Goal: Information Seeking & Learning: Learn about a topic

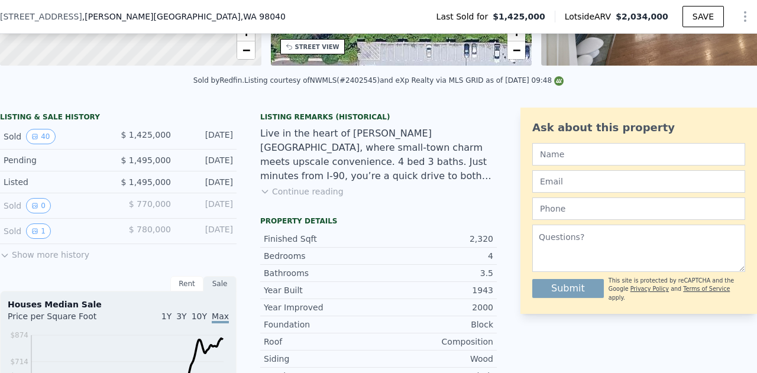
scroll to position [232, 0]
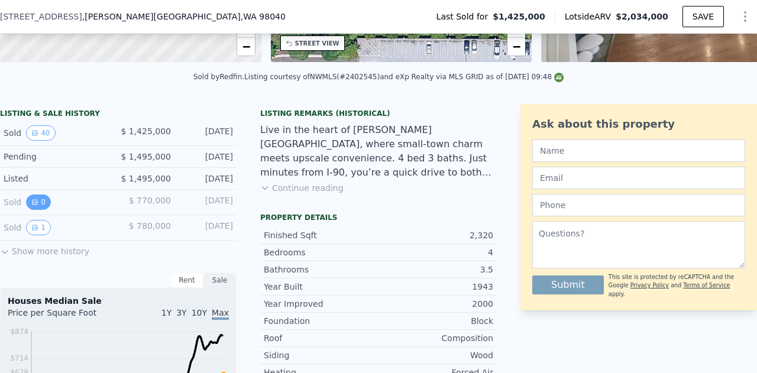
click at [34, 206] on icon "View historical data" at bounding box center [34, 202] width 7 height 7
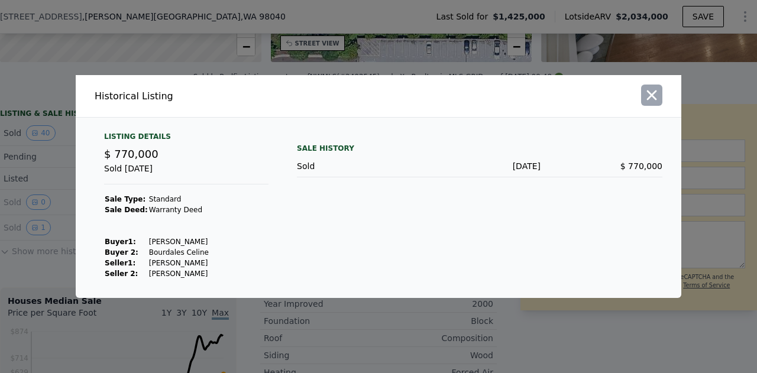
click at [652, 98] on icon "button" at bounding box center [651, 95] width 17 height 17
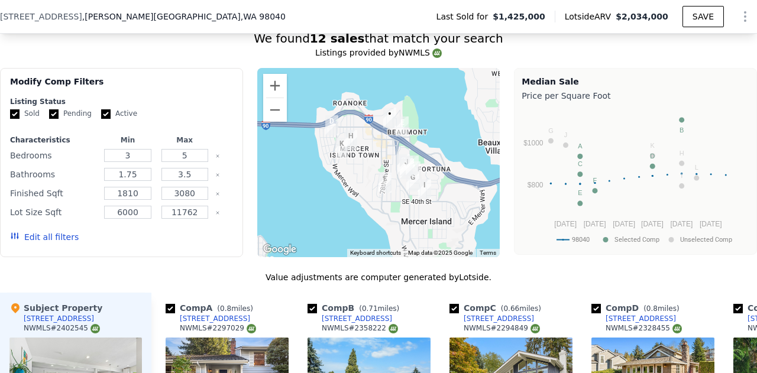
scroll to position [1059, 0]
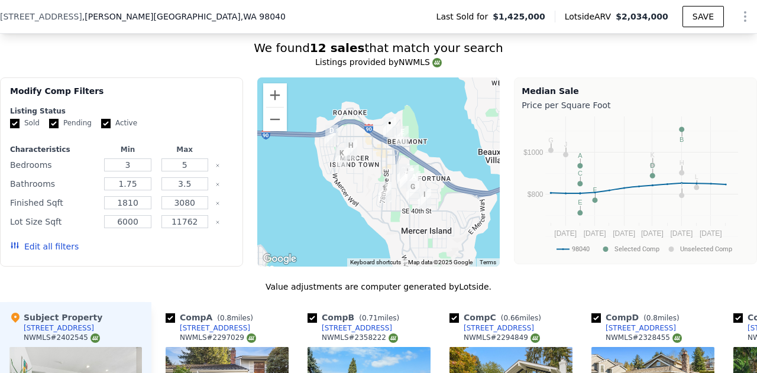
click at [398, 137] on img "8208 SE 26th St" at bounding box center [402, 136] width 22 height 30
click at [187, 167] on input "5" at bounding box center [184, 164] width 47 height 13
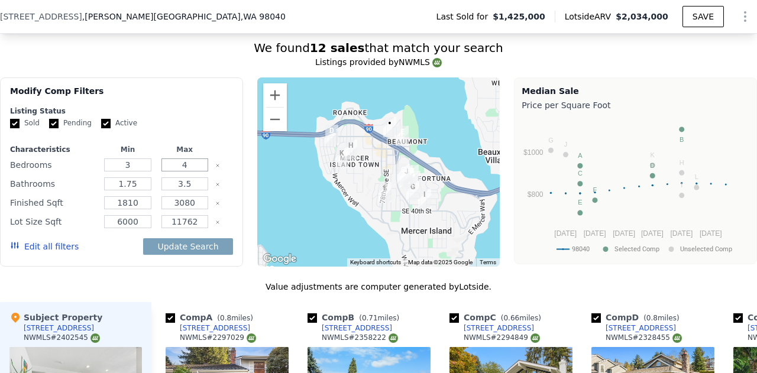
type input "4"
click at [196, 188] on input "3.5" at bounding box center [184, 183] width 47 height 13
drag, startPoint x: 196, startPoint y: 208, endPoint x: 172, endPoint y: 210, distance: 24.4
click at [172, 209] on input "3080" at bounding box center [184, 202] width 47 height 13
type input "250"
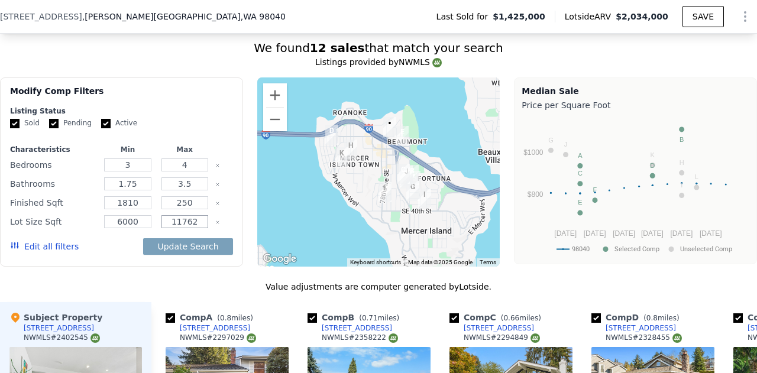
drag, startPoint x: 196, startPoint y: 226, endPoint x: 161, endPoint y: 226, distance: 35.5
click at [161, 226] on input "11762" at bounding box center [184, 221] width 47 height 13
type input "8000"
click at [180, 249] on button "Update Search" at bounding box center [187, 246] width 89 height 17
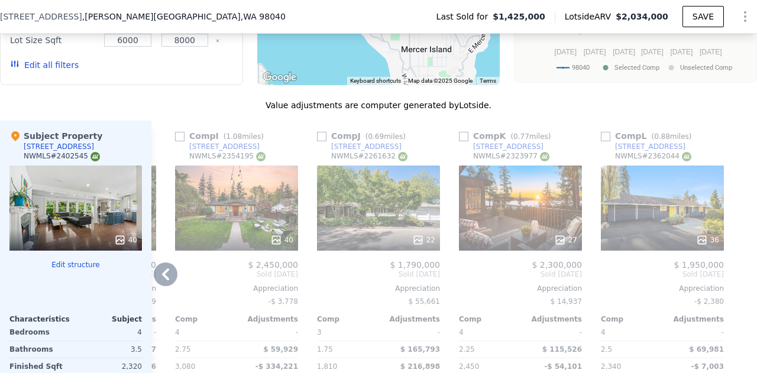
scroll to position [1237, 0]
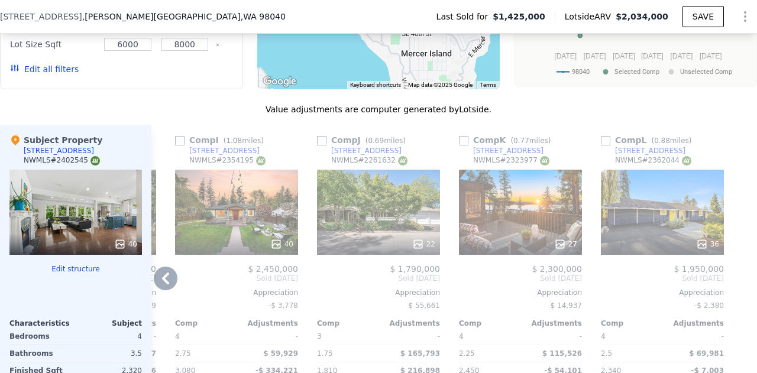
click at [164, 280] on icon at bounding box center [165, 279] width 7 height 12
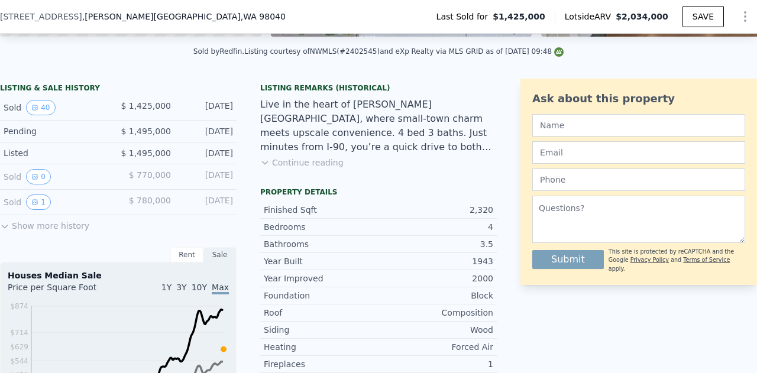
scroll to position [232, 0]
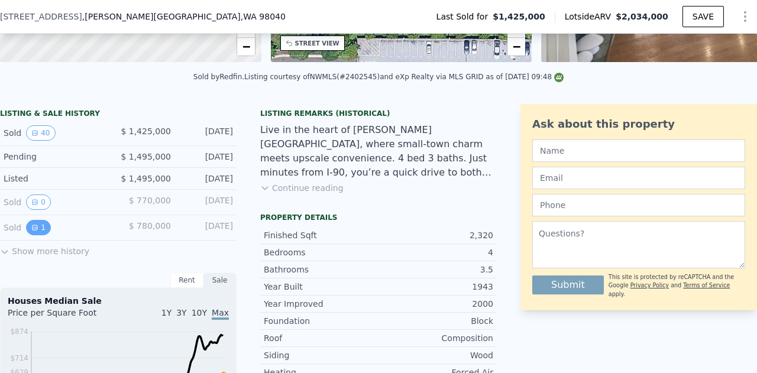
click at [38, 235] on button "1" at bounding box center [38, 227] width 25 height 15
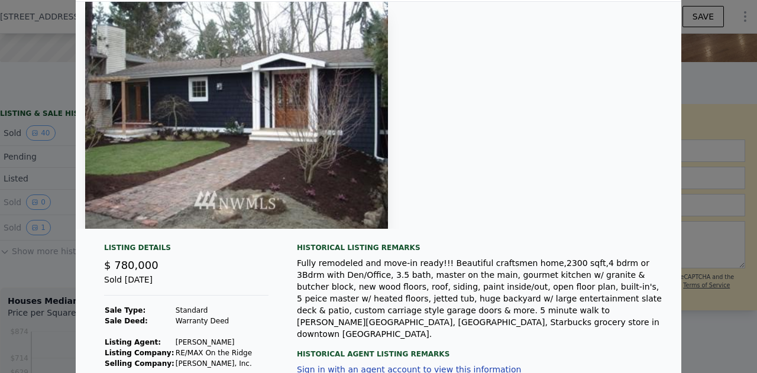
scroll to position [59, 0]
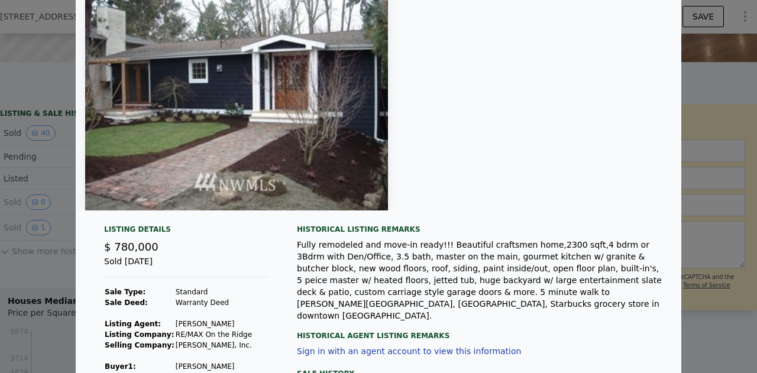
type input "5"
type input "3080"
type input "11762"
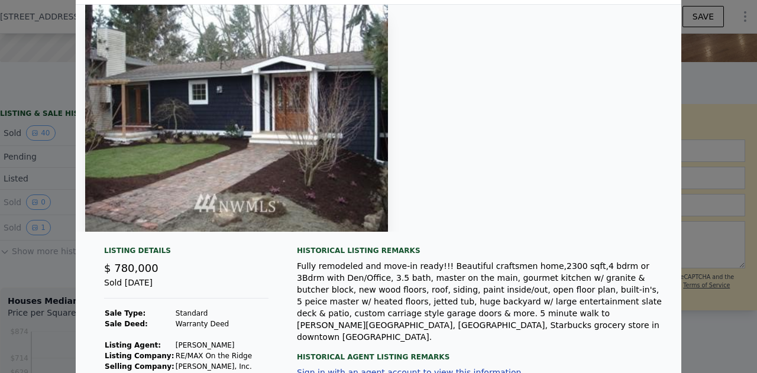
scroll to position [0, 0]
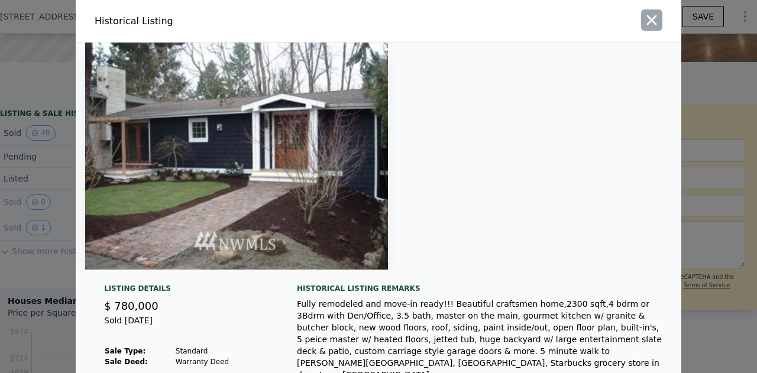
click at [653, 22] on icon "button" at bounding box center [651, 20] width 17 height 17
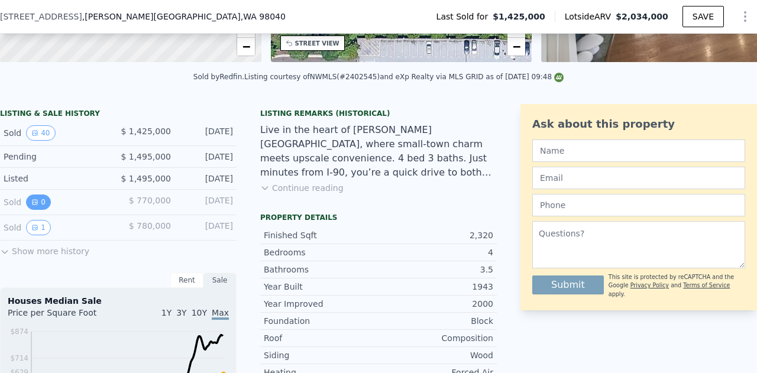
click at [38, 206] on button "0" at bounding box center [38, 202] width 25 height 15
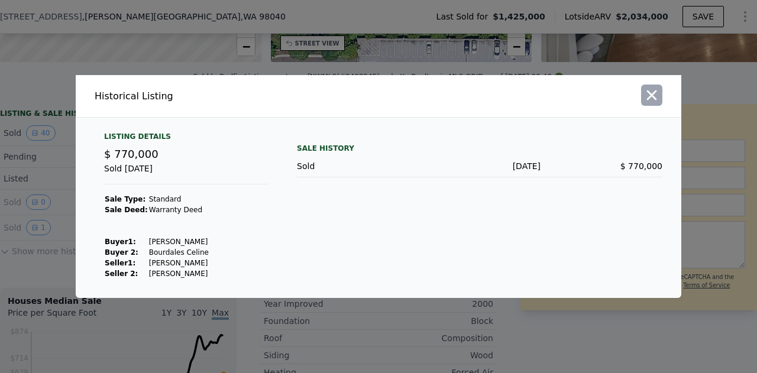
click at [653, 99] on icon "button" at bounding box center [651, 95] width 17 height 17
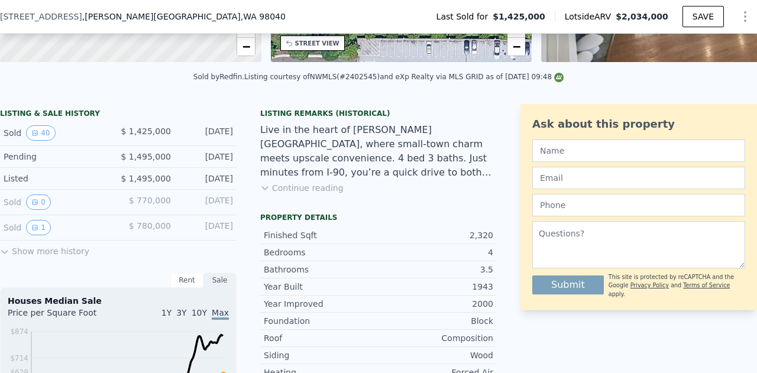
click at [11, 256] on button "Show more history" at bounding box center [44, 249] width 89 height 17
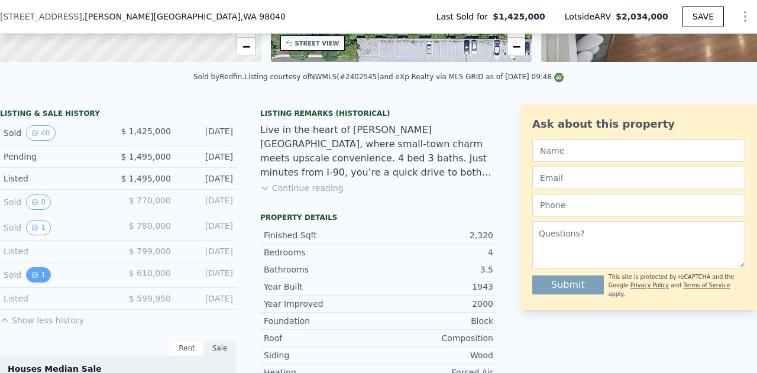
click at [40, 279] on button "1" at bounding box center [38, 274] width 25 height 15
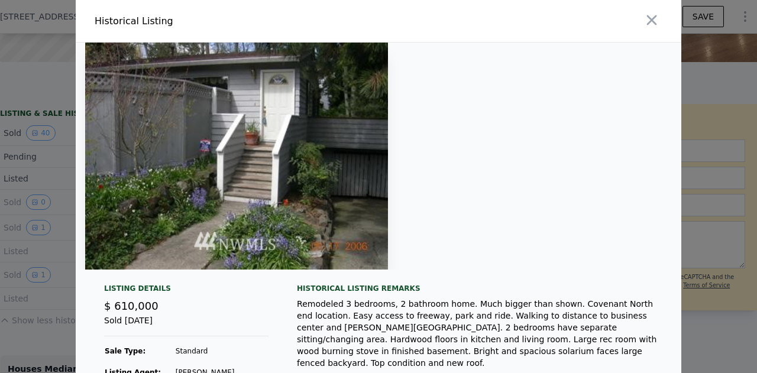
click at [704, 124] on div at bounding box center [378, 186] width 757 height 373
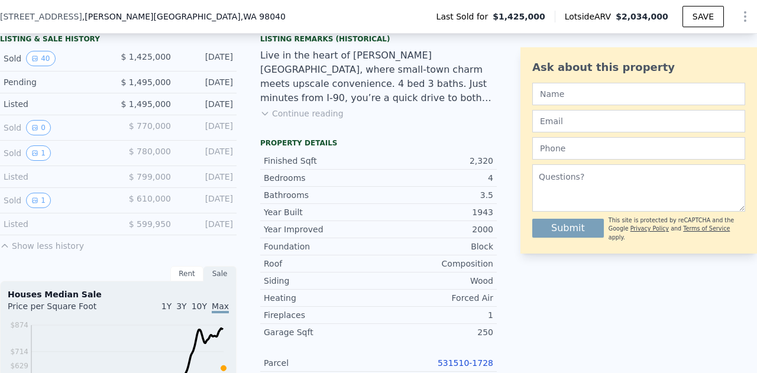
scroll to position [291, 0]
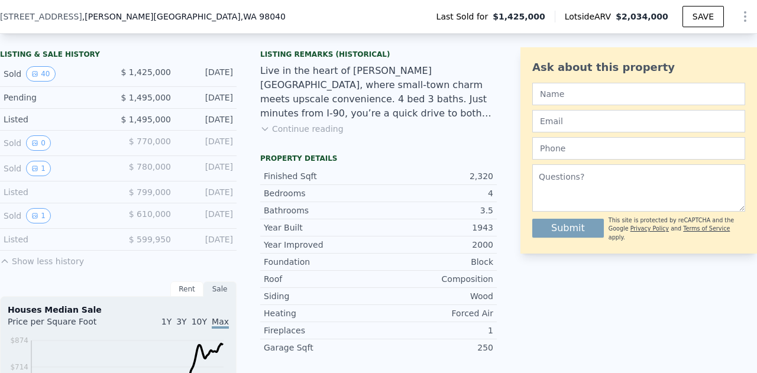
click at [274, 135] on button "Continue reading" at bounding box center [301, 129] width 83 height 12
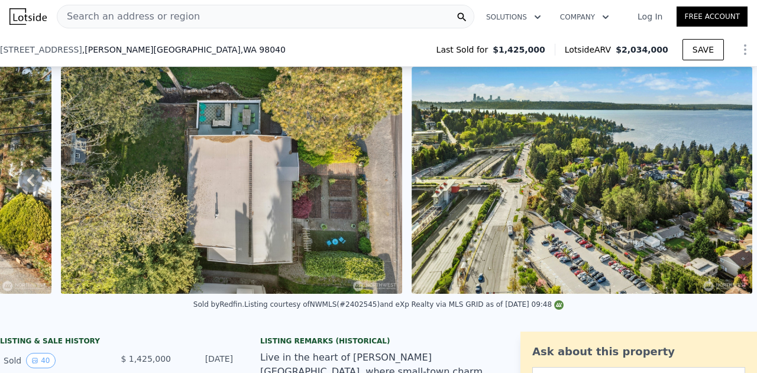
scroll to position [350, 0]
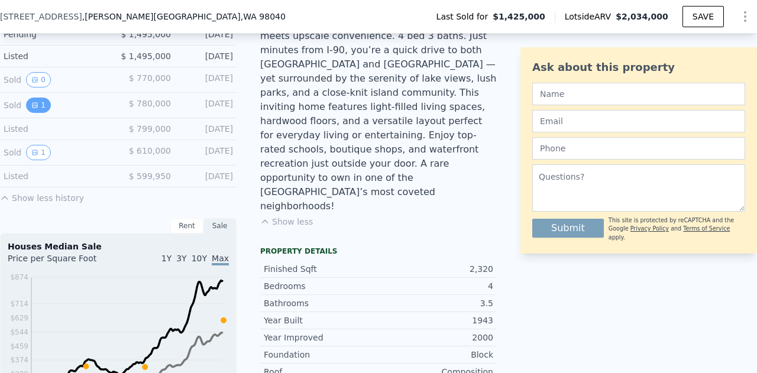
click at [37, 109] on icon "View historical data" at bounding box center [34, 105] width 7 height 7
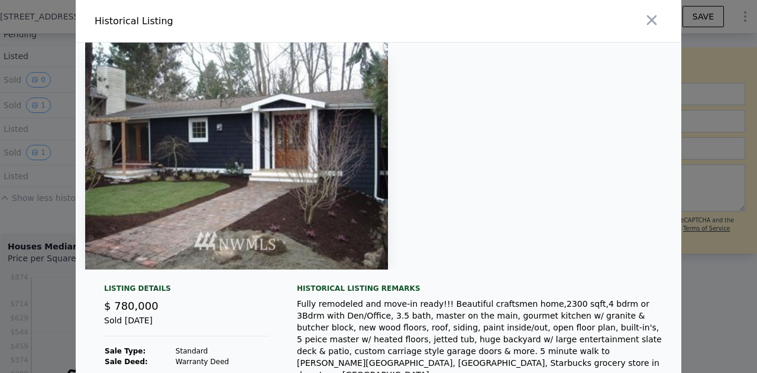
click at [703, 158] on div at bounding box center [378, 186] width 757 height 373
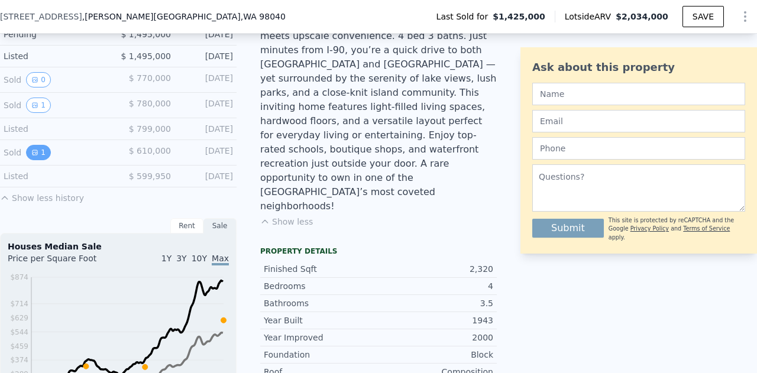
click at [44, 160] on button "1" at bounding box center [38, 152] width 25 height 15
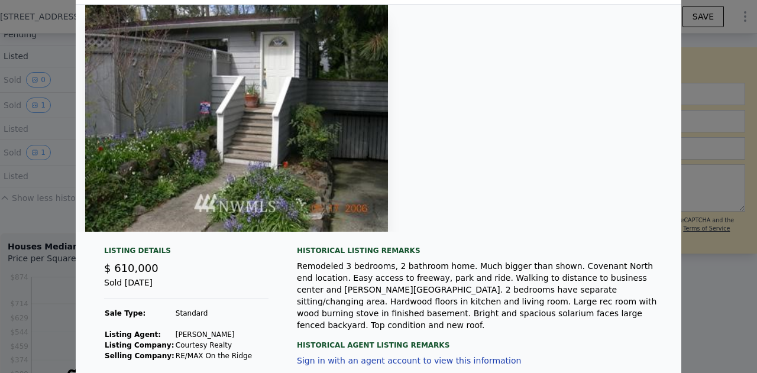
scroll to position [0, 0]
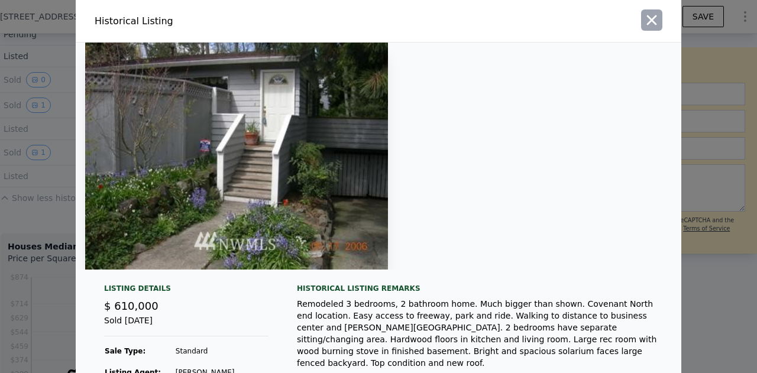
click at [646, 18] on icon "button" at bounding box center [651, 20] width 17 height 17
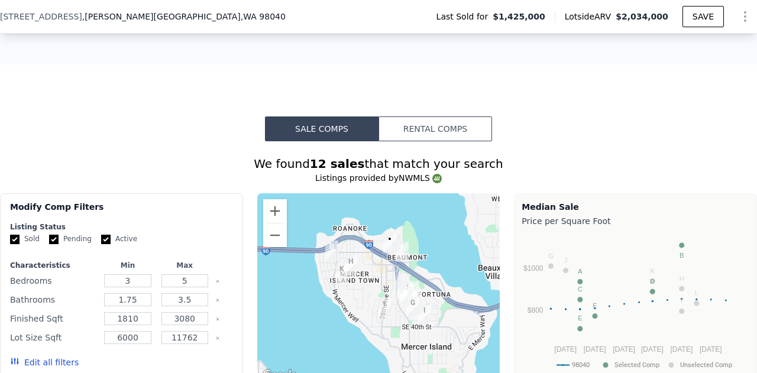
scroll to position [1005, 0]
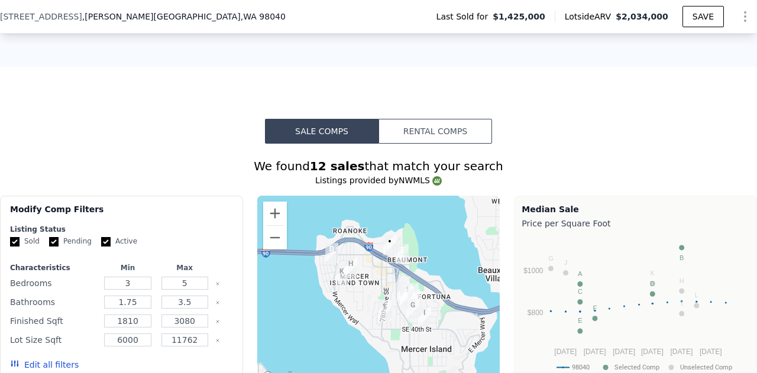
click at [414, 137] on button "Rental Comps" at bounding box center [435, 131] width 114 height 25
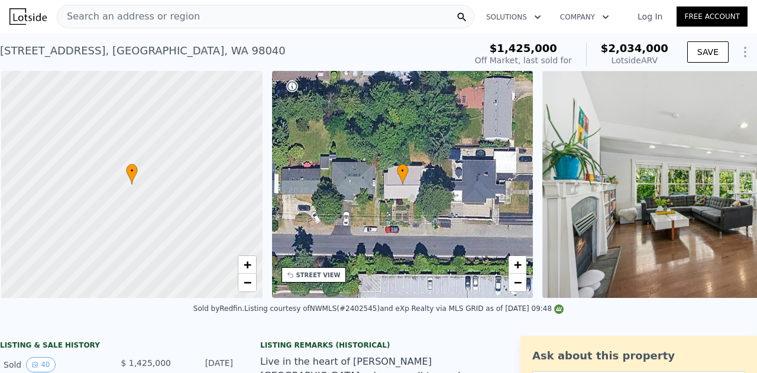
scroll to position [0, 5]
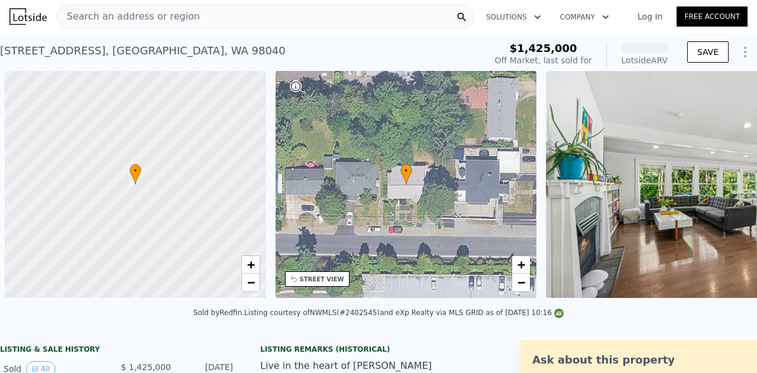
scroll to position [0, 5]
